Goal: Task Accomplishment & Management: Use online tool/utility

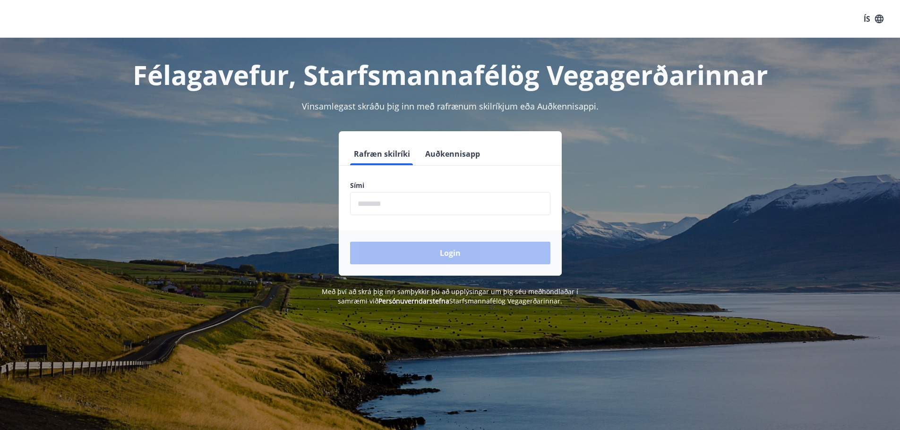
click at [385, 202] on input "phone" at bounding box center [450, 203] width 200 height 23
type input "********"
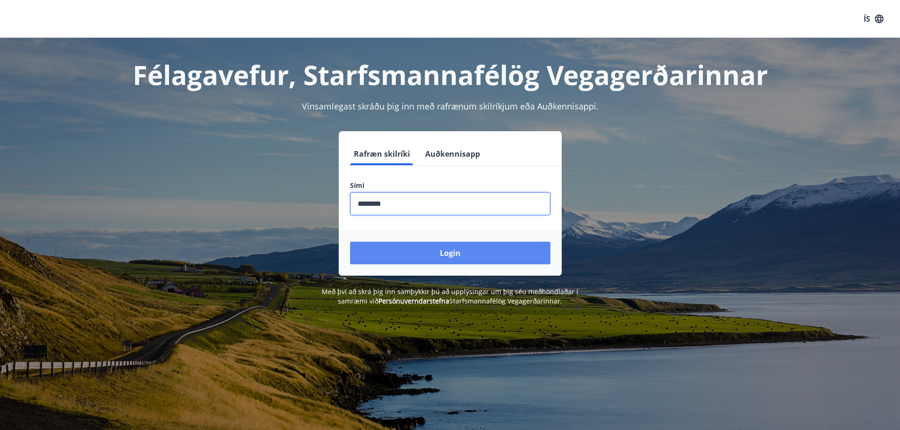
click at [438, 254] on button "Login" at bounding box center [450, 253] width 200 height 23
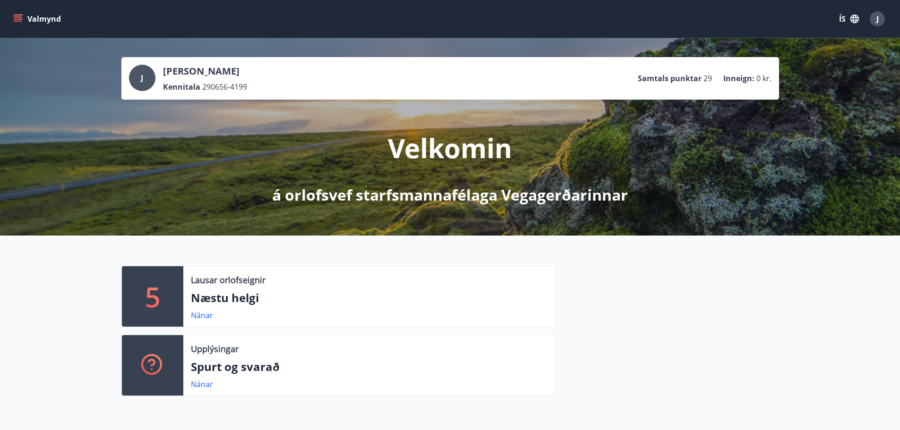
click at [21, 18] on icon "menu" at bounding box center [17, 18] width 9 height 9
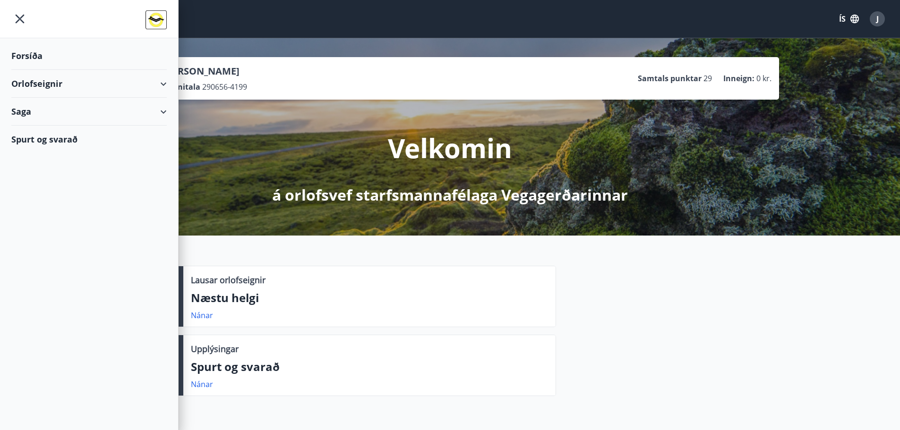
click at [163, 80] on div "Orlofseignir" at bounding box center [88, 84] width 155 height 28
click at [60, 131] on div "Bókunardagatal" at bounding box center [89, 128] width 140 height 20
